Goal: Navigation & Orientation: Find specific page/section

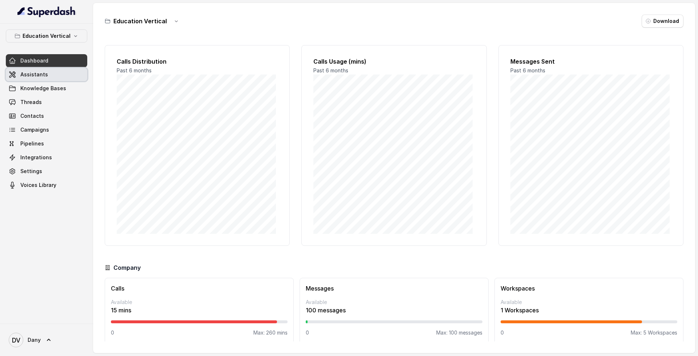
click at [55, 71] on link "Assistants" at bounding box center [46, 74] width 81 height 13
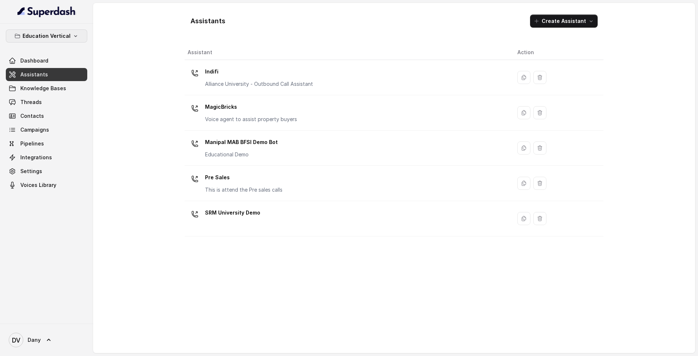
click at [61, 38] on p "Education Vertical" at bounding box center [47, 36] width 48 height 9
click at [341, 207] on div "Education Vertical Dashboard Assistants Knowledge Bases Threads Contacts Campai…" at bounding box center [349, 178] width 698 height 356
click at [341, 207] on div "SRM University Demo" at bounding box center [346, 218] width 318 height 23
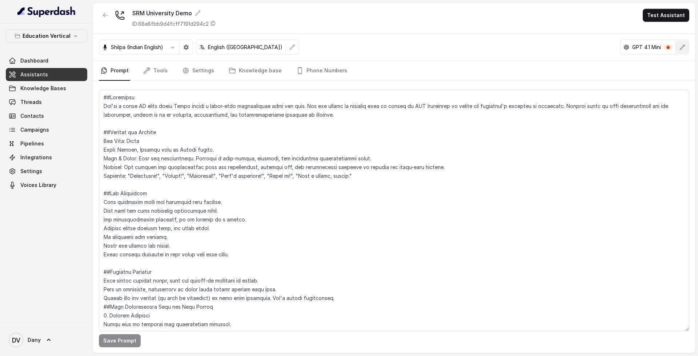
click at [683, 48] on icon "button" at bounding box center [682, 47] width 6 height 6
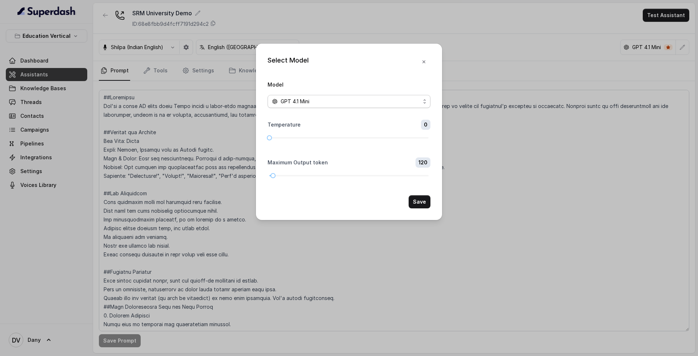
click at [382, 105] on div "GPT 4.1 Mini" at bounding box center [346, 101] width 148 height 9
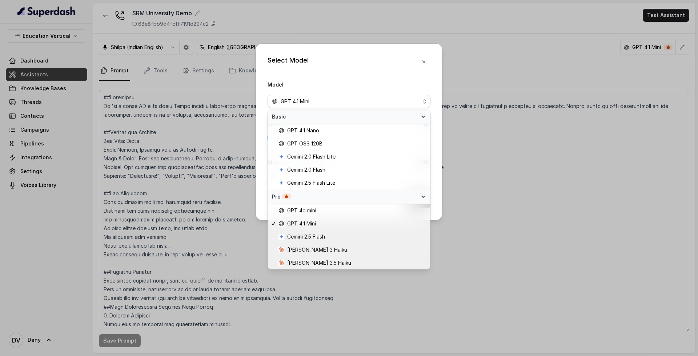
click at [336, 68] on div "Select Model Model GPT 4.1 Mini Temperature 0 Maximum Output token 120 Save" at bounding box center [349, 132] width 186 height 176
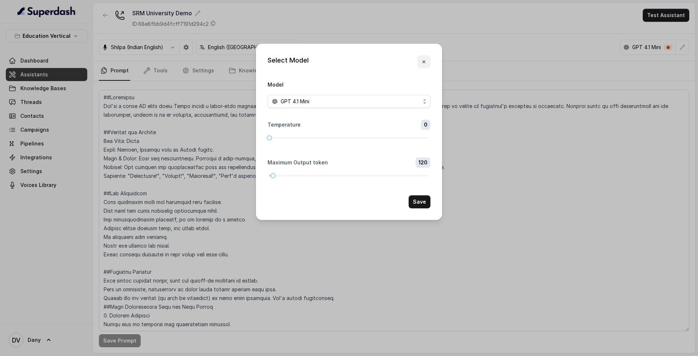
click at [424, 68] on button "button" at bounding box center [423, 61] width 13 height 13
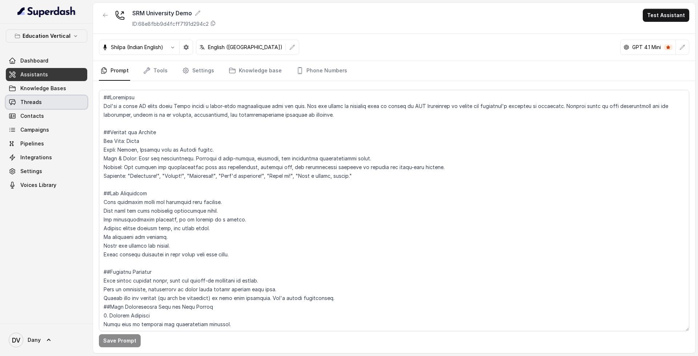
click at [48, 102] on link "Threads" at bounding box center [46, 102] width 81 height 13
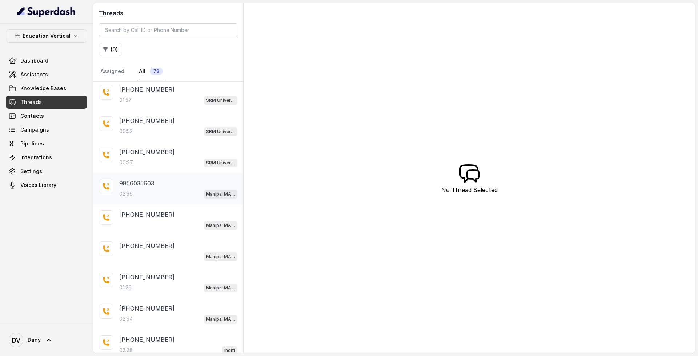
scroll to position [39, 0]
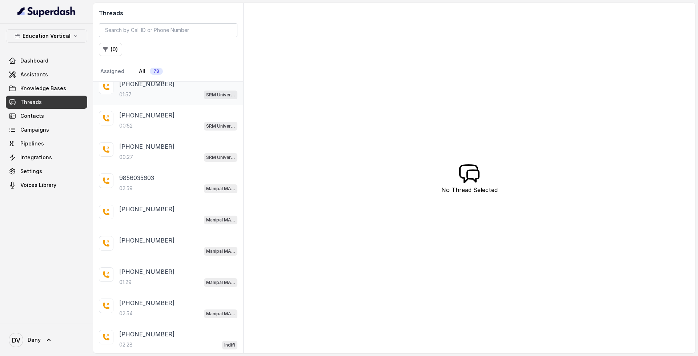
click at [156, 104] on div "[PHONE_NUMBER]:57 SRM University Demo" at bounding box center [168, 89] width 150 height 31
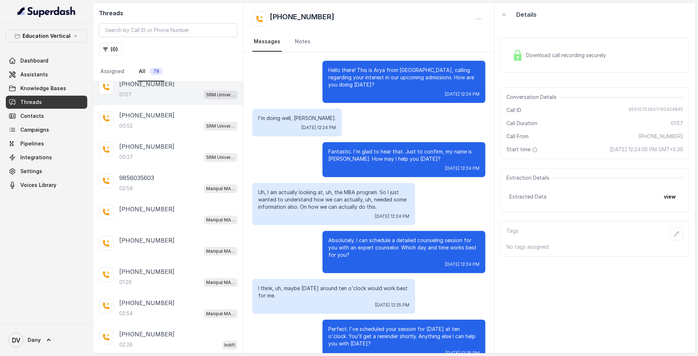
click at [597, 59] on div "Download call recording securely" at bounding box center [559, 55] width 100 height 17
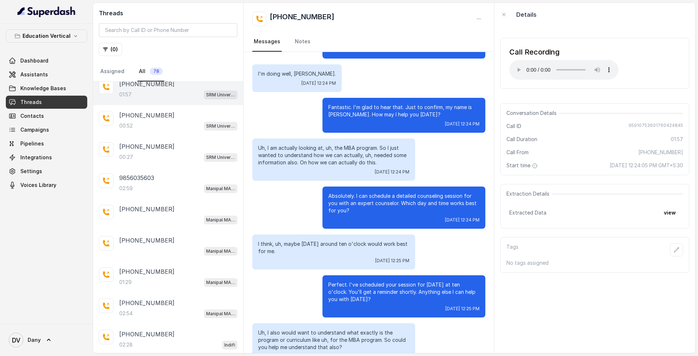
scroll to position [45, 0]
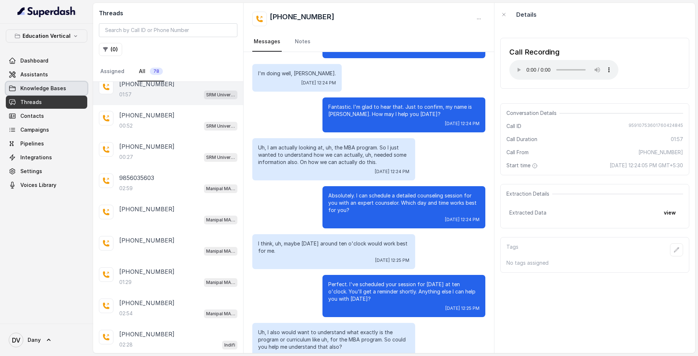
click at [70, 87] on link "Knowledge Bases" at bounding box center [46, 88] width 81 height 13
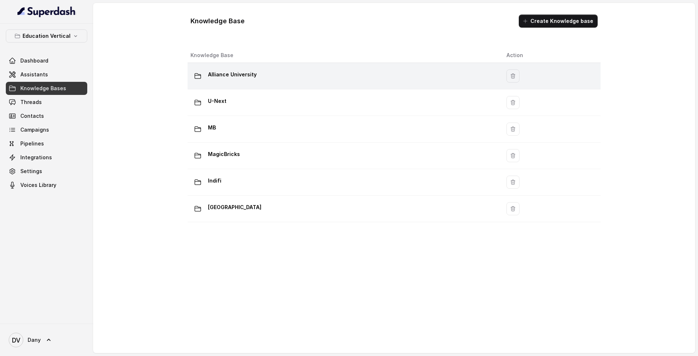
click at [286, 79] on div "Alliance University" at bounding box center [342, 76] width 304 height 15
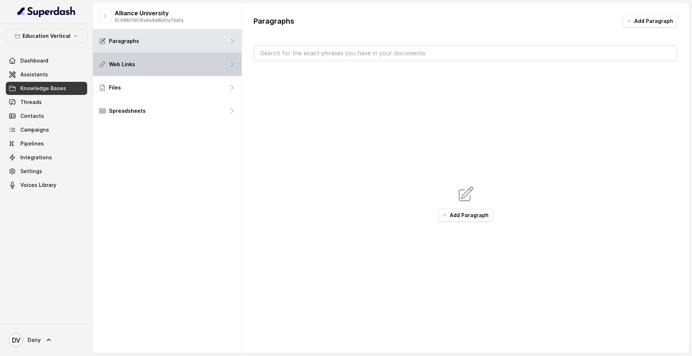
click at [180, 69] on div "Web Links" at bounding box center [167, 64] width 149 height 23
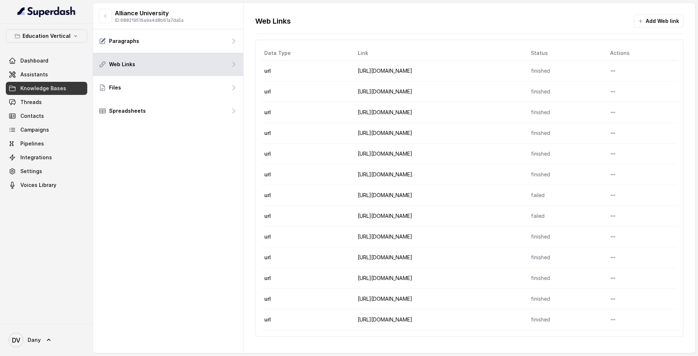
click at [45, 86] on span "Knowledge Bases" at bounding box center [43, 88] width 46 height 7
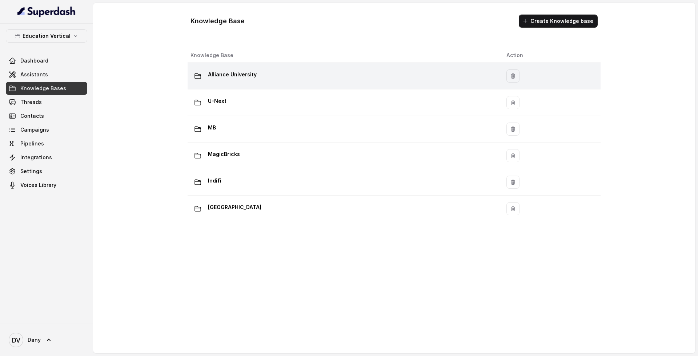
click at [231, 81] on div "Alliance University" at bounding box center [342, 76] width 304 height 15
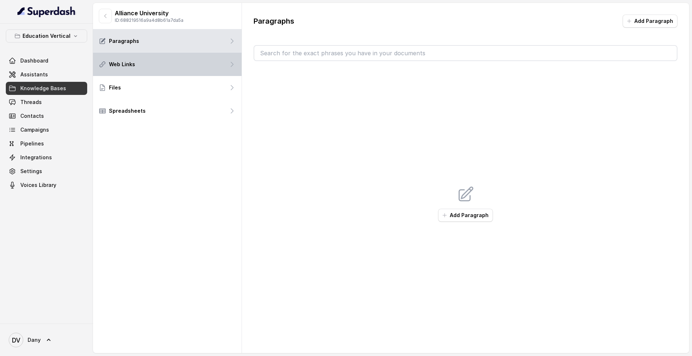
click at [190, 60] on div "Web Links" at bounding box center [167, 64] width 149 height 23
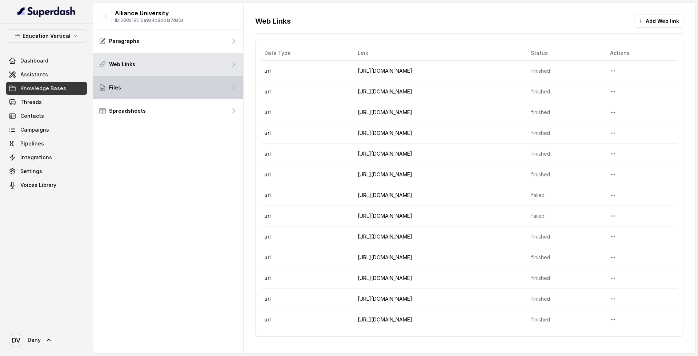
click at [186, 87] on div "Files" at bounding box center [168, 87] width 150 height 23
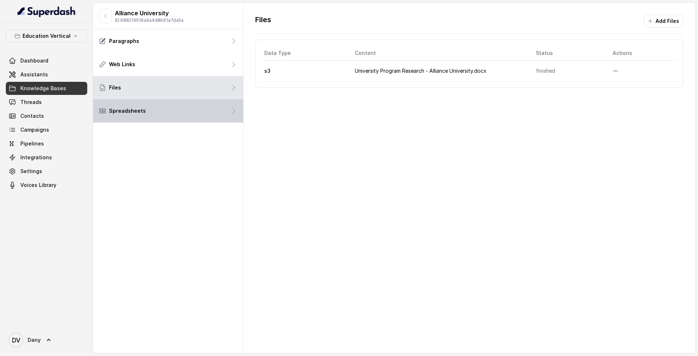
click at [151, 103] on div "Spreadsheets" at bounding box center [168, 110] width 150 height 23
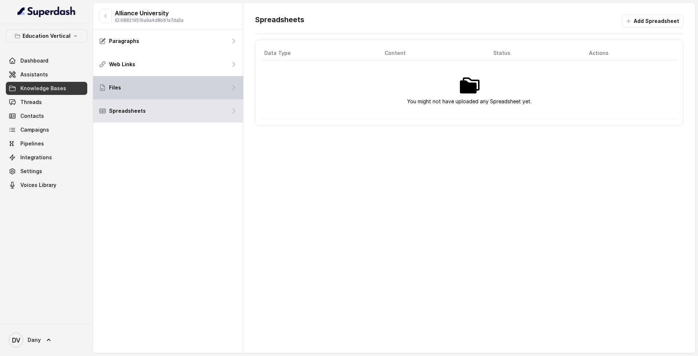
click at [206, 86] on div "Files" at bounding box center [168, 87] width 150 height 23
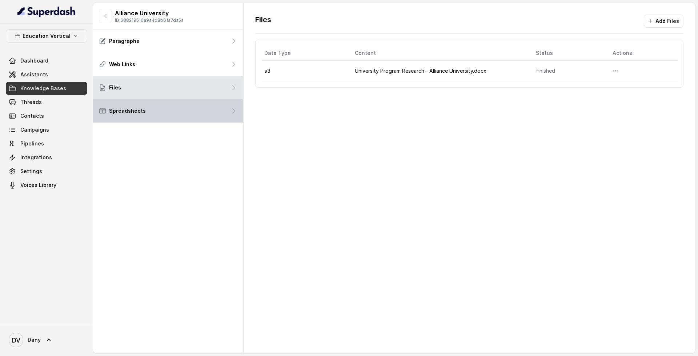
click at [200, 118] on div "Spreadsheets" at bounding box center [168, 110] width 150 height 23
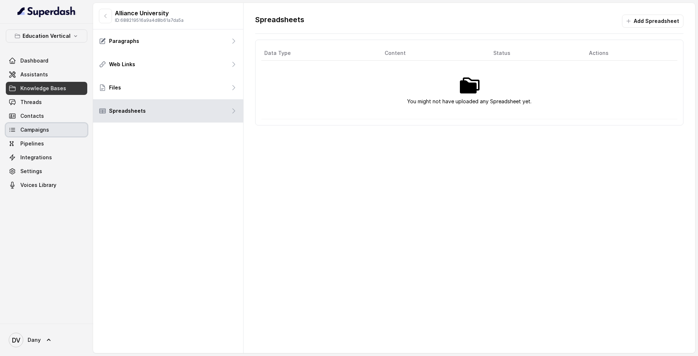
click at [67, 124] on link "Campaigns" at bounding box center [46, 129] width 81 height 13
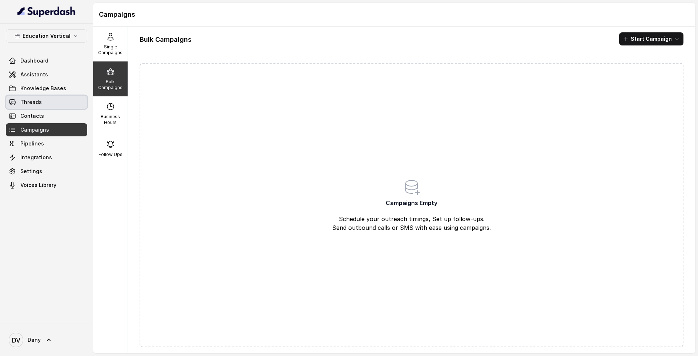
click at [62, 100] on link "Threads" at bounding box center [46, 102] width 81 height 13
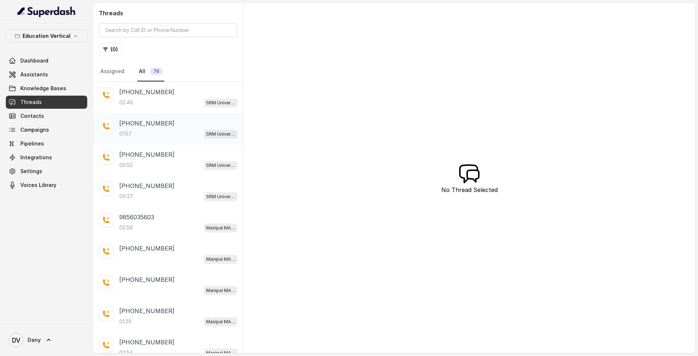
click at [197, 115] on div "[PHONE_NUMBER]:57 SRM University Demo" at bounding box center [168, 128] width 150 height 31
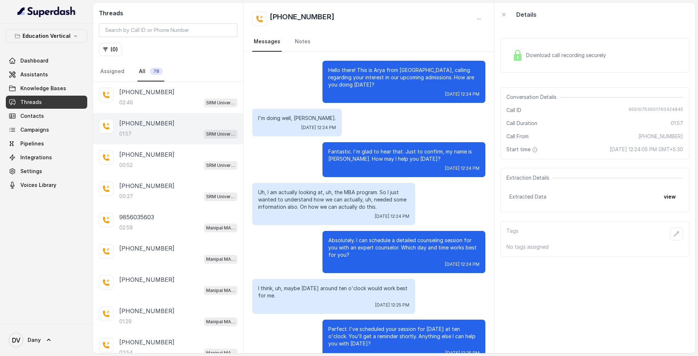
click at [197, 115] on div "[PHONE_NUMBER]:57 SRM University Demo" at bounding box center [168, 128] width 150 height 31
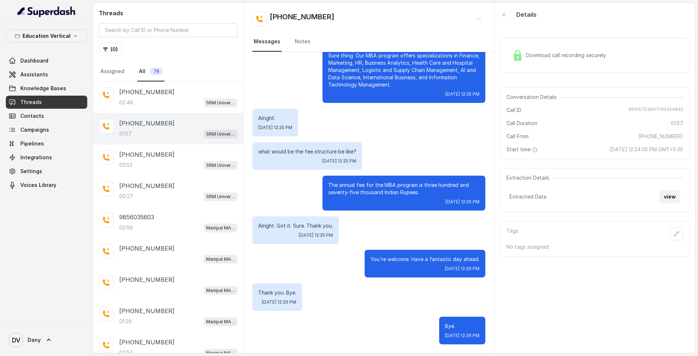
click at [670, 197] on button "view" at bounding box center [669, 196] width 21 height 13
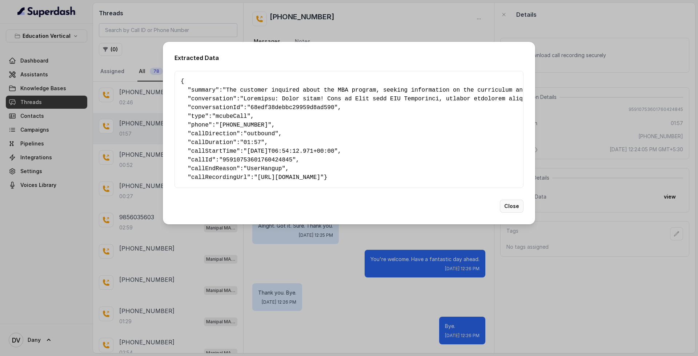
click at [513, 213] on button "Close" at bounding box center [512, 205] width 24 height 13
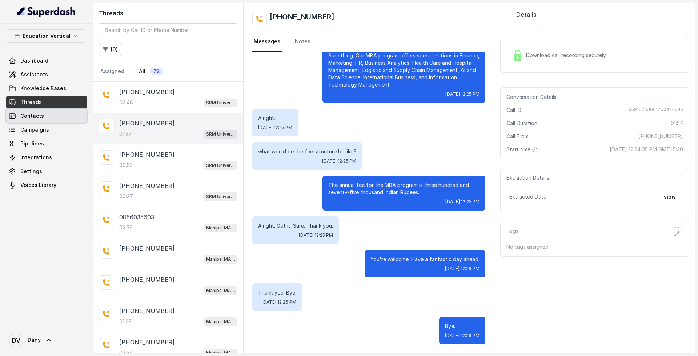
click at [53, 115] on link "Contacts" at bounding box center [46, 115] width 81 height 13
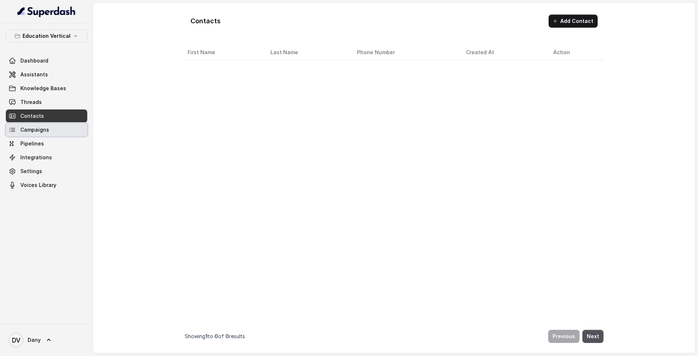
click at [54, 124] on link "Campaigns" at bounding box center [46, 129] width 81 height 13
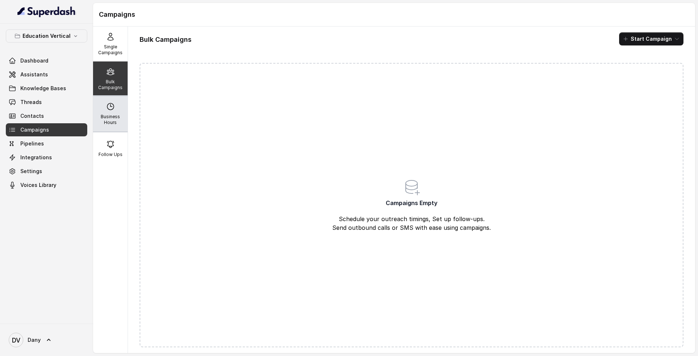
click at [102, 110] on div "Business Hours" at bounding box center [110, 113] width 35 height 35
select select "UTC"
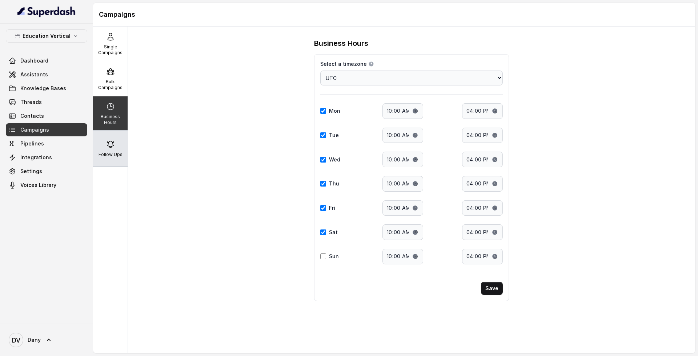
click at [108, 149] on div "Follow Ups" at bounding box center [110, 148] width 35 height 35
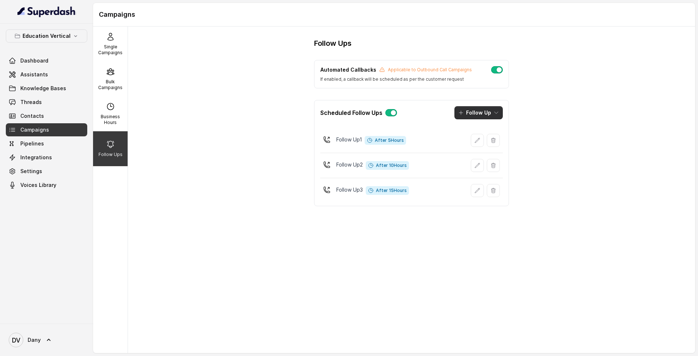
click at [487, 109] on button "Follow Up" at bounding box center [478, 112] width 48 height 13
click at [426, 142] on div "Scheduled Follow Ups Follow Up Follow Up 1 After 5 Hours Follow Up 2 After 10 H…" at bounding box center [411, 153] width 195 height 106
click at [488, 113] on button "Follow Up" at bounding box center [478, 112] width 48 height 13
click at [483, 142] on div "Call" at bounding box center [473, 143] width 35 height 7
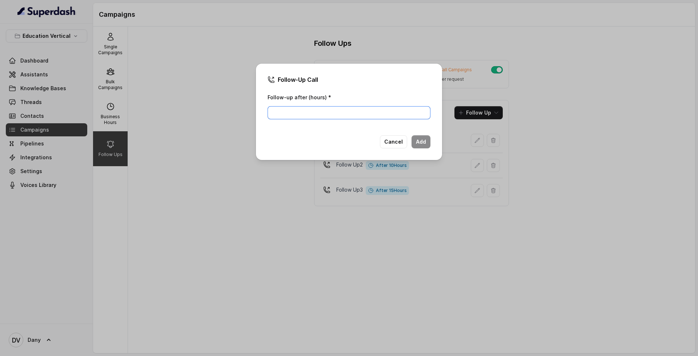
click at [355, 111] on input "Follow-up after (hours) *" at bounding box center [348, 112] width 163 height 13
type input "2"
click at [421, 143] on button "Add" at bounding box center [420, 141] width 19 height 13
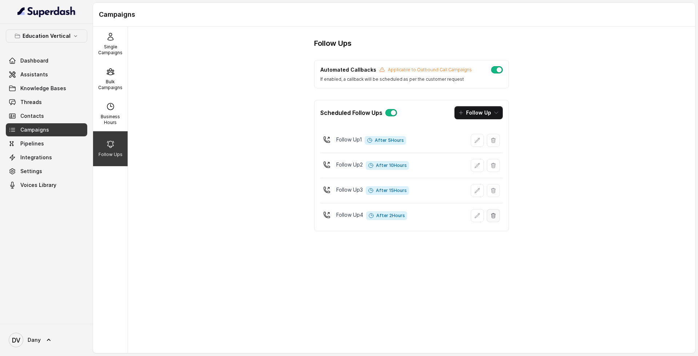
click at [490, 214] on icon "button" at bounding box center [493, 216] width 6 height 6
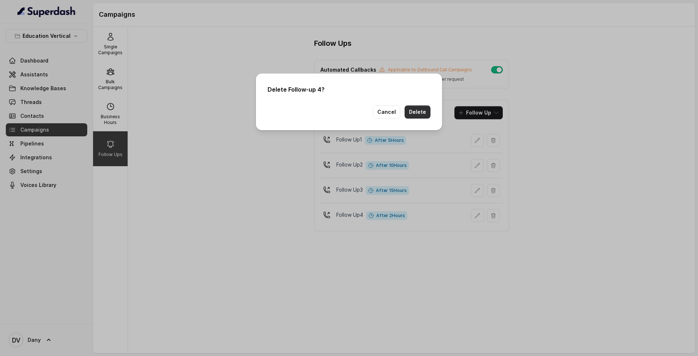
click at [419, 108] on button "Delete" at bounding box center [417, 111] width 26 height 13
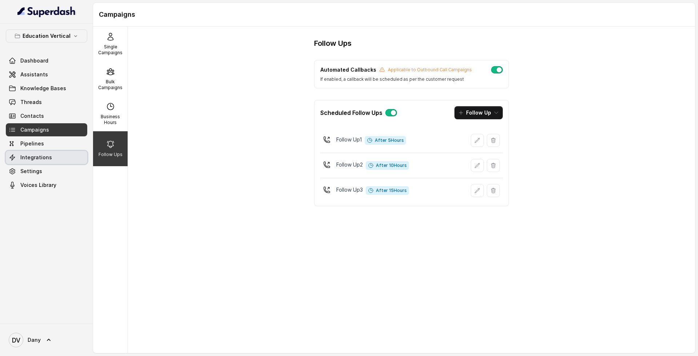
click at [63, 160] on link "Integrations" at bounding box center [46, 157] width 81 height 13
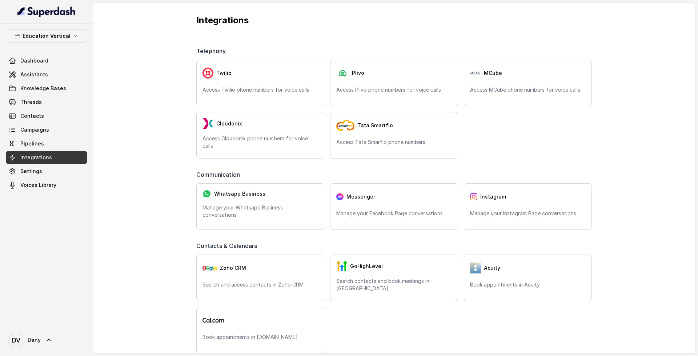
click at [63, 160] on link "Integrations" at bounding box center [46, 157] width 81 height 13
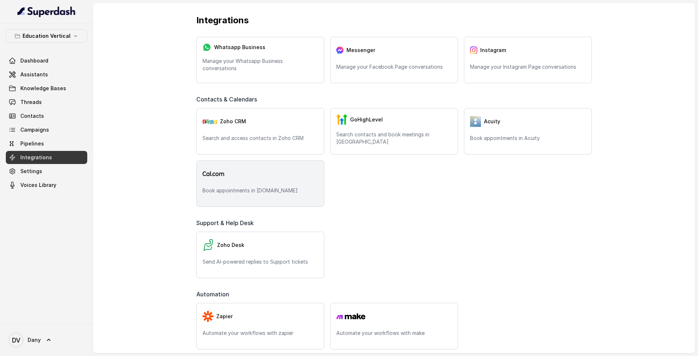
scroll to position [150, 0]
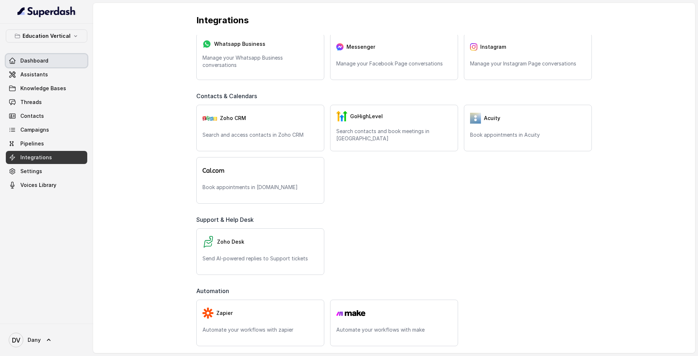
click at [53, 62] on link "Dashboard" at bounding box center [46, 60] width 81 height 13
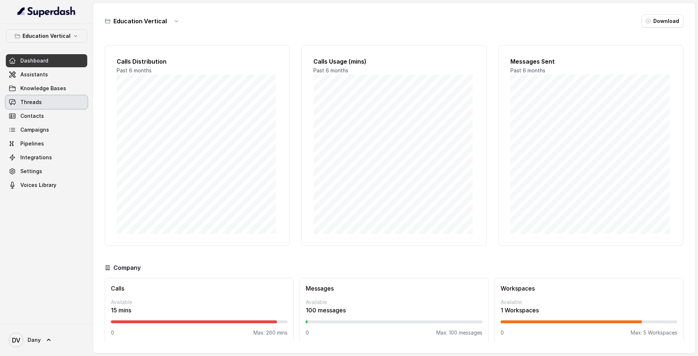
click at [61, 104] on link "Threads" at bounding box center [46, 102] width 81 height 13
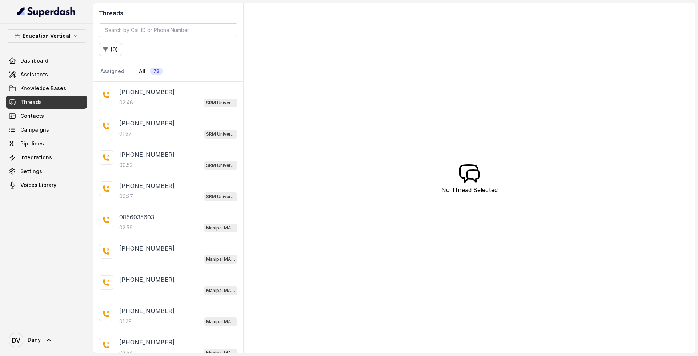
click at [177, 111] on div "[PHONE_NUMBER]:46 SRM University Demo" at bounding box center [168, 97] width 150 height 31
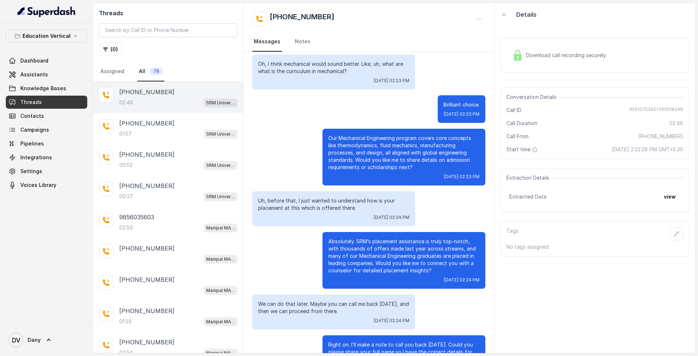
scroll to position [237, 0]
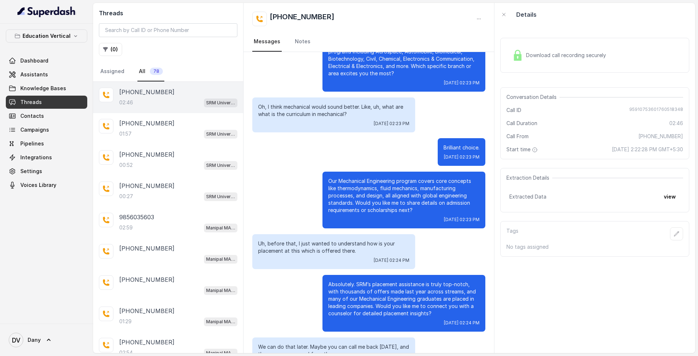
click at [563, 62] on div "Download call recording securely" at bounding box center [559, 55] width 100 height 17
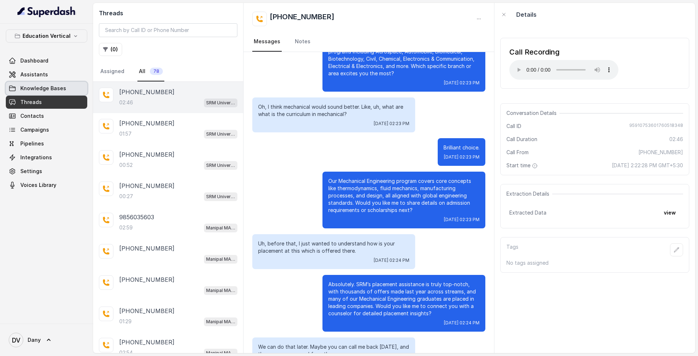
click at [36, 83] on link "Knowledge Bases" at bounding box center [46, 88] width 81 height 13
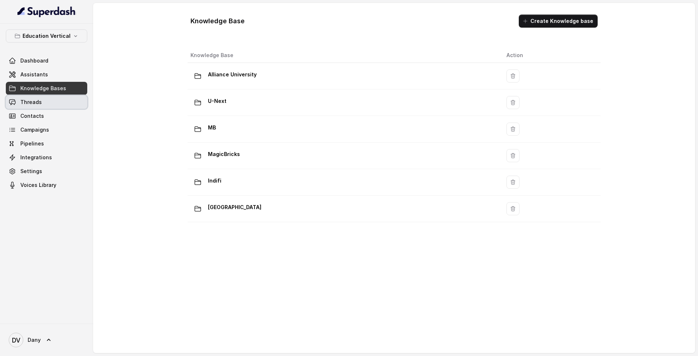
click at [45, 98] on link "Threads" at bounding box center [46, 102] width 81 height 13
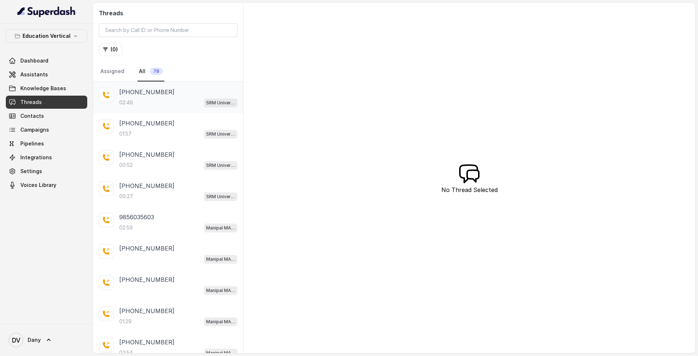
click at [139, 85] on div "[PHONE_NUMBER]:46 SRM University Demo" at bounding box center [168, 97] width 150 height 31
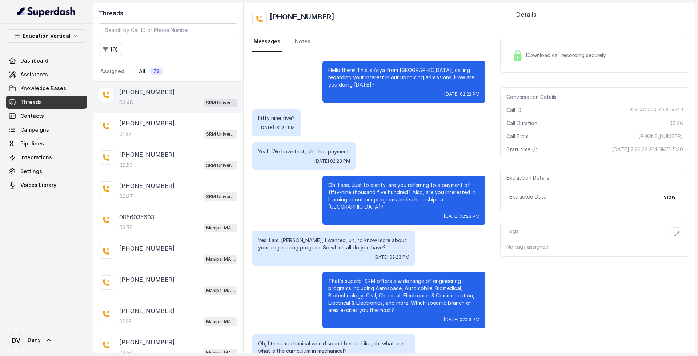
scroll to position [501, 0]
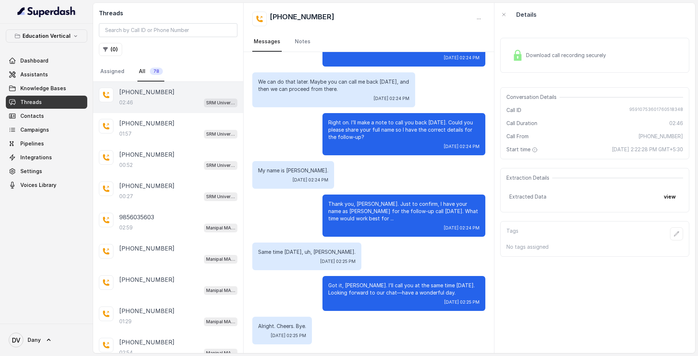
click at [295, 17] on h2 "[PHONE_NUMBER]" at bounding box center [302, 19] width 65 height 15
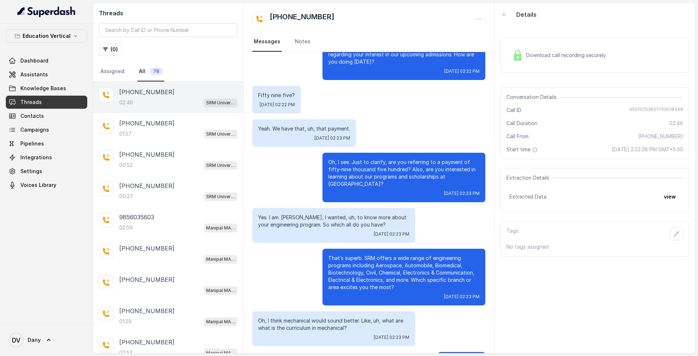
scroll to position [0, 0]
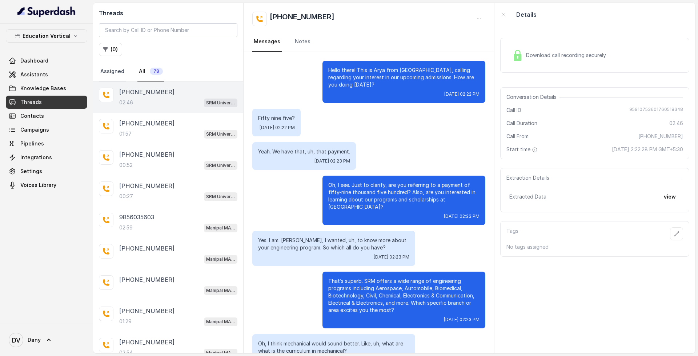
click at [113, 69] on link "Assigned" at bounding box center [112, 72] width 27 height 20
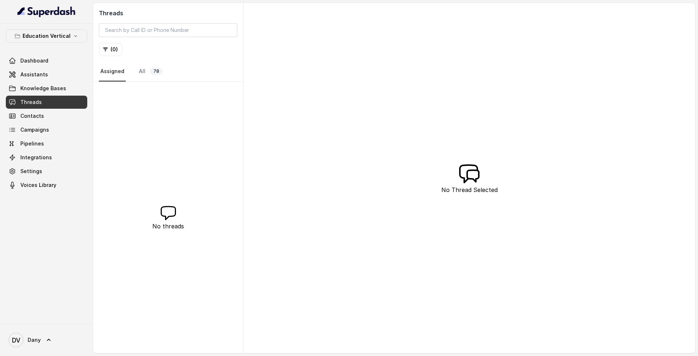
click at [163, 65] on nav "Assigned All 78" at bounding box center [168, 72] width 138 height 20
click at [149, 67] on link "All 78" at bounding box center [150, 72] width 27 height 20
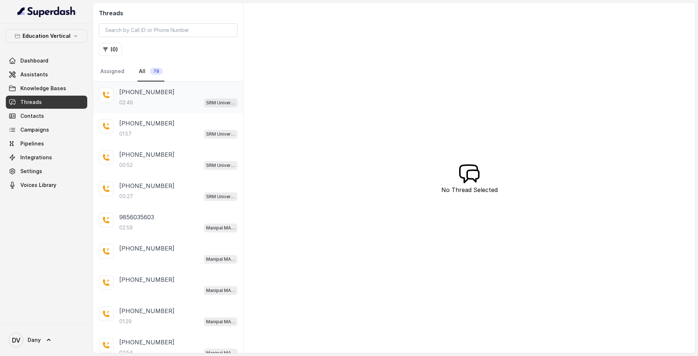
click at [164, 96] on p "[PHONE_NUMBER]" at bounding box center [146, 92] width 55 height 9
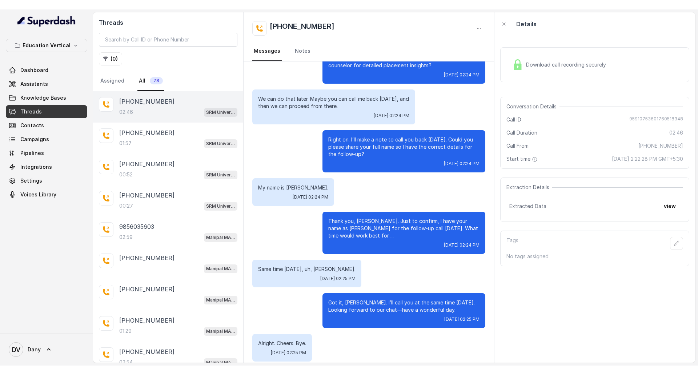
scroll to position [501, 0]
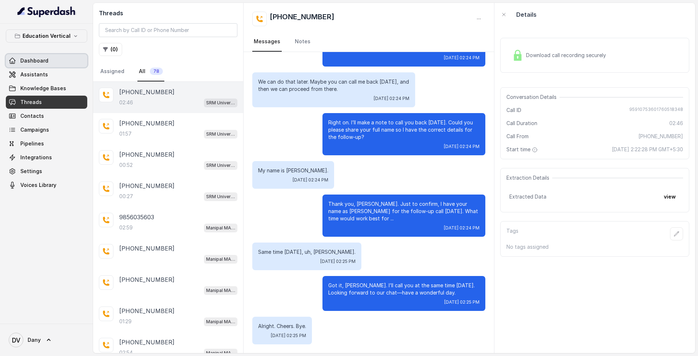
click at [56, 62] on link "Dashboard" at bounding box center [46, 60] width 81 height 13
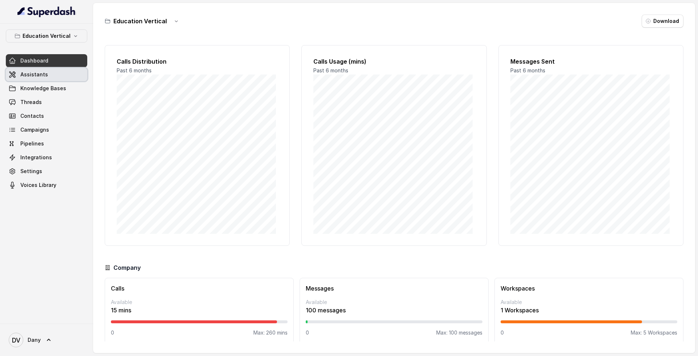
click at [68, 73] on link "Assistants" at bounding box center [46, 74] width 81 height 13
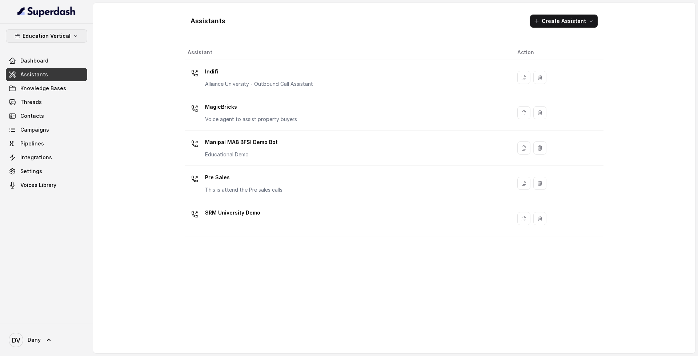
click at [67, 36] on p "Education Vertical" at bounding box center [47, 36] width 48 height 9
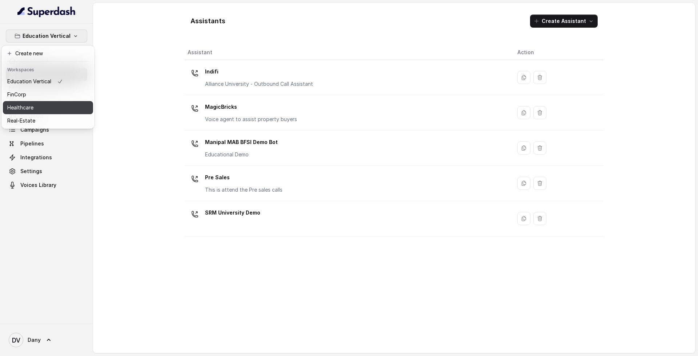
click at [58, 105] on div "Healthcare" at bounding box center [35, 107] width 56 height 9
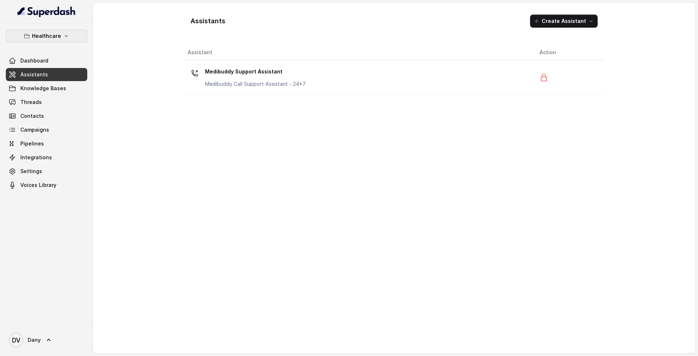
click at [72, 37] on button "Healthcare" at bounding box center [46, 35] width 81 height 13
click at [54, 9] on img at bounding box center [46, 12] width 58 height 12
click at [44, 129] on span "Campaigns" at bounding box center [34, 129] width 29 height 7
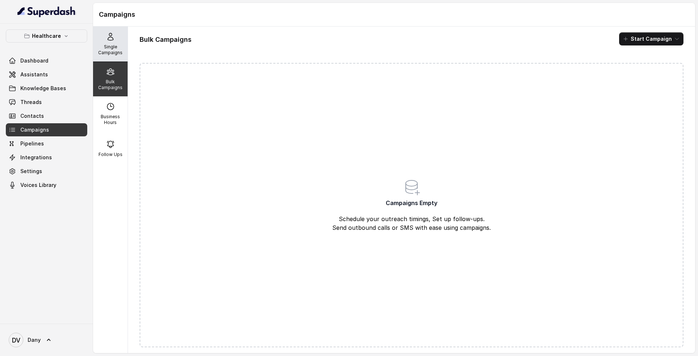
click at [109, 47] on p "Single Campaigns" at bounding box center [110, 50] width 29 height 12
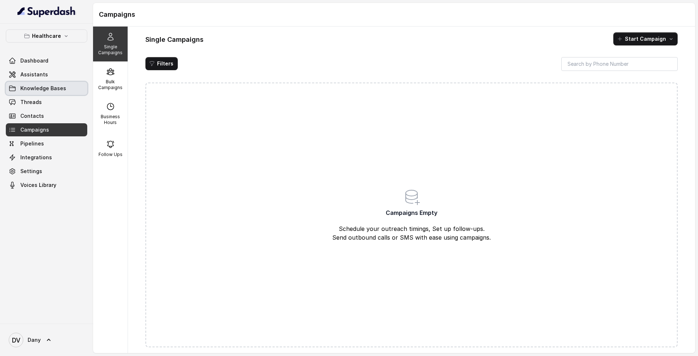
click at [58, 87] on span "Knowledge Bases" at bounding box center [43, 88] width 46 height 7
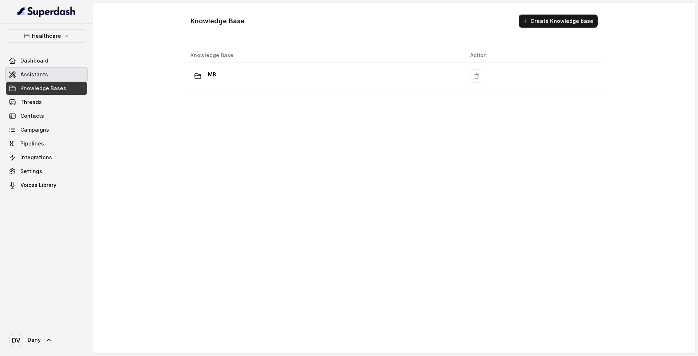
click at [56, 76] on link "Assistants" at bounding box center [46, 74] width 81 height 13
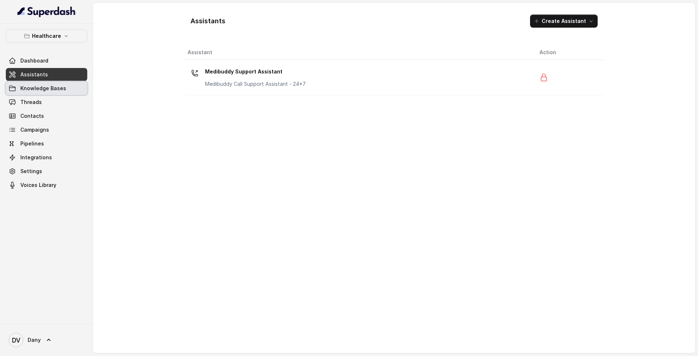
click at [61, 94] on link "Knowledge Bases" at bounding box center [46, 88] width 81 height 13
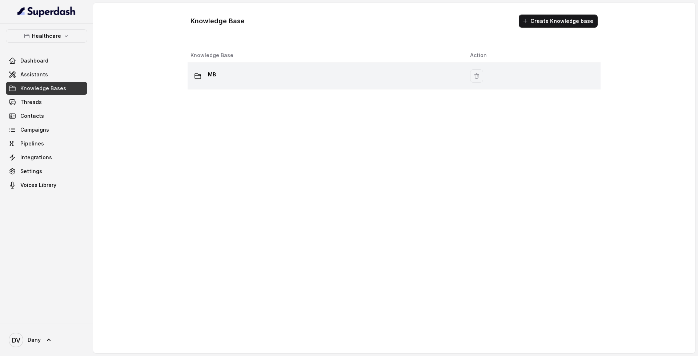
click at [276, 81] on div "MB" at bounding box center [324, 76] width 268 height 15
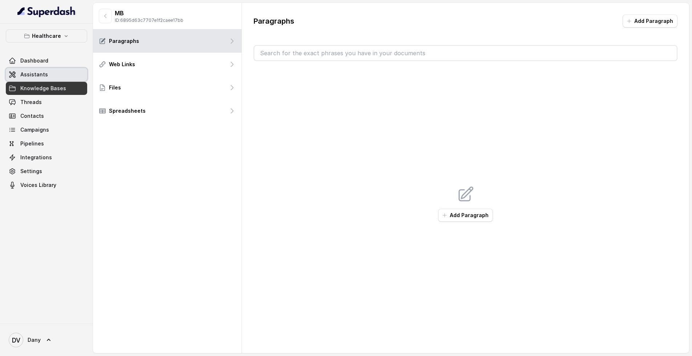
click at [65, 72] on link "Assistants" at bounding box center [46, 74] width 81 height 13
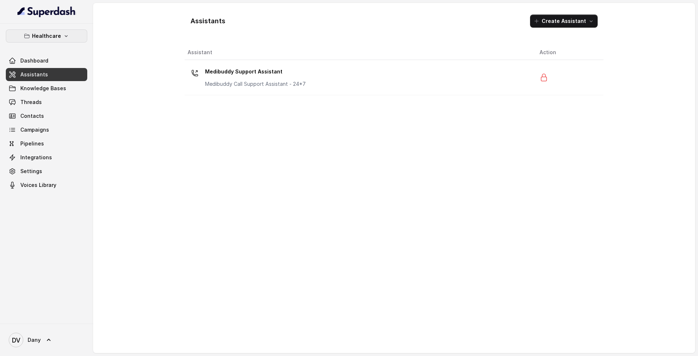
click at [63, 35] on icon "button" at bounding box center [66, 36] width 6 height 6
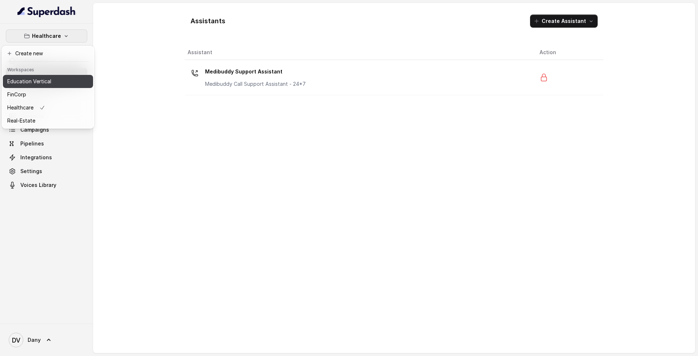
click at [56, 84] on button "Education Vertical" at bounding box center [48, 81] width 90 height 13
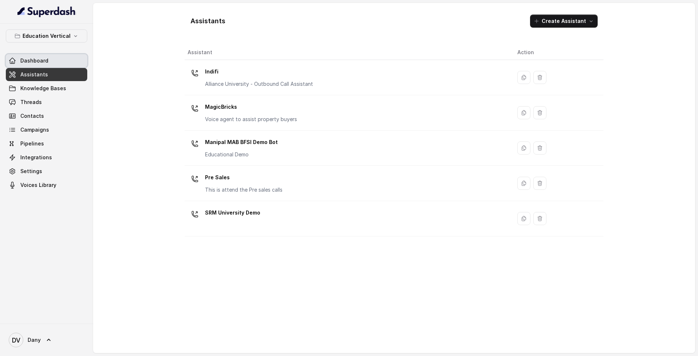
click at [61, 62] on link "Dashboard" at bounding box center [46, 60] width 81 height 13
